Goal: Task Accomplishment & Management: Manage account settings

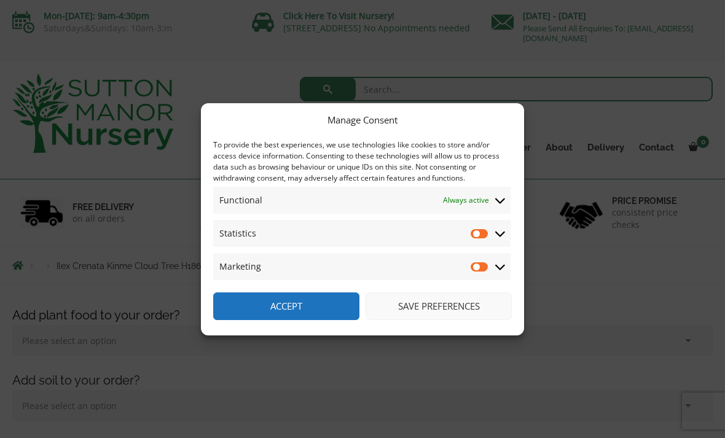
click at [480, 237] on input "Statistics" at bounding box center [480, 233] width 18 height 12
checkbox input "true"
click at [475, 266] on input "Marketing" at bounding box center [480, 267] width 18 height 12
checkbox input "true"
click at [480, 237] on input "Statistics" at bounding box center [480, 233] width 18 height 12
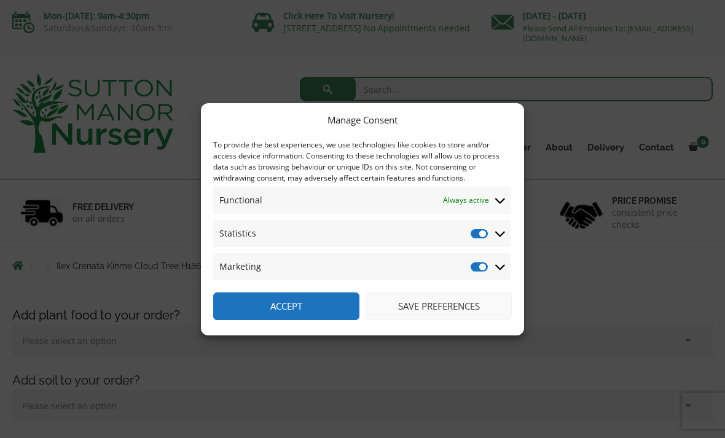
checkbox input "false"
click at [476, 267] on input "Marketing" at bounding box center [480, 267] width 18 height 12
checkbox input "false"
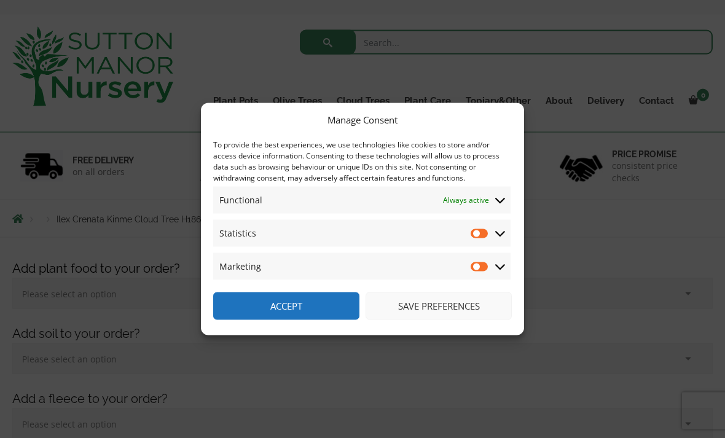
click at [478, 240] on input "Statistics" at bounding box center [480, 233] width 18 height 12
checkbox input "true"
click at [475, 273] on input "Marketing" at bounding box center [480, 267] width 18 height 12
checkbox input "true"
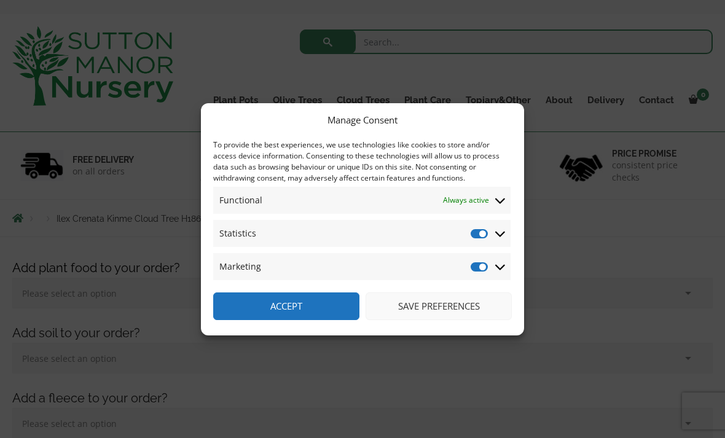
click at [480, 240] on input "Statistics" at bounding box center [480, 233] width 18 height 12
checkbox input "false"
click at [478, 273] on input "Marketing" at bounding box center [480, 267] width 18 height 12
checkbox input "false"
click at [441, 320] on button "Save preferences" at bounding box center [439, 307] width 146 height 28
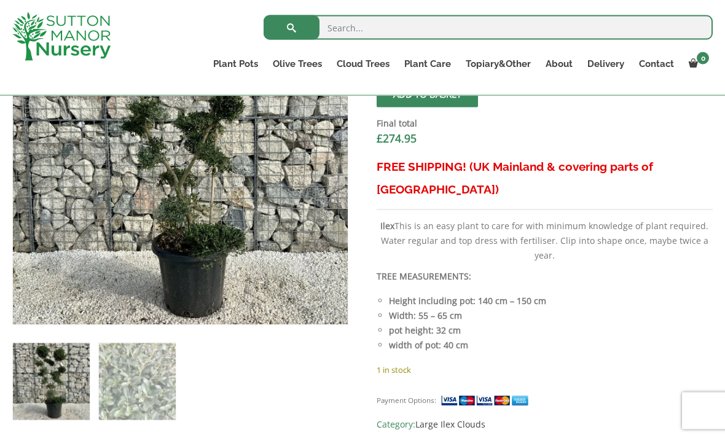
scroll to position [488, 0]
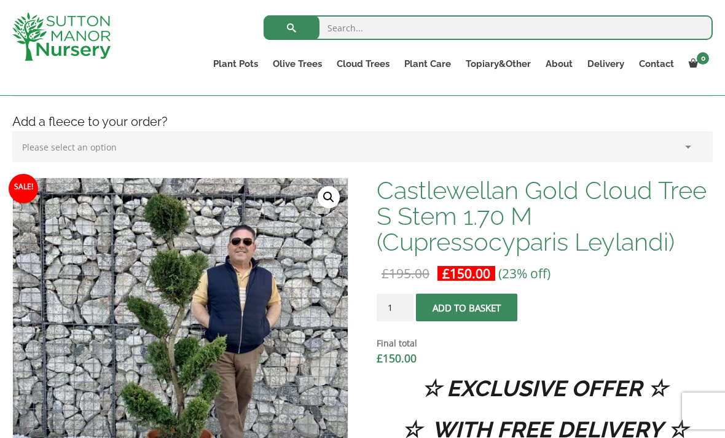
scroll to position [293, 0]
